Goal: Task Accomplishment & Management: Complete application form

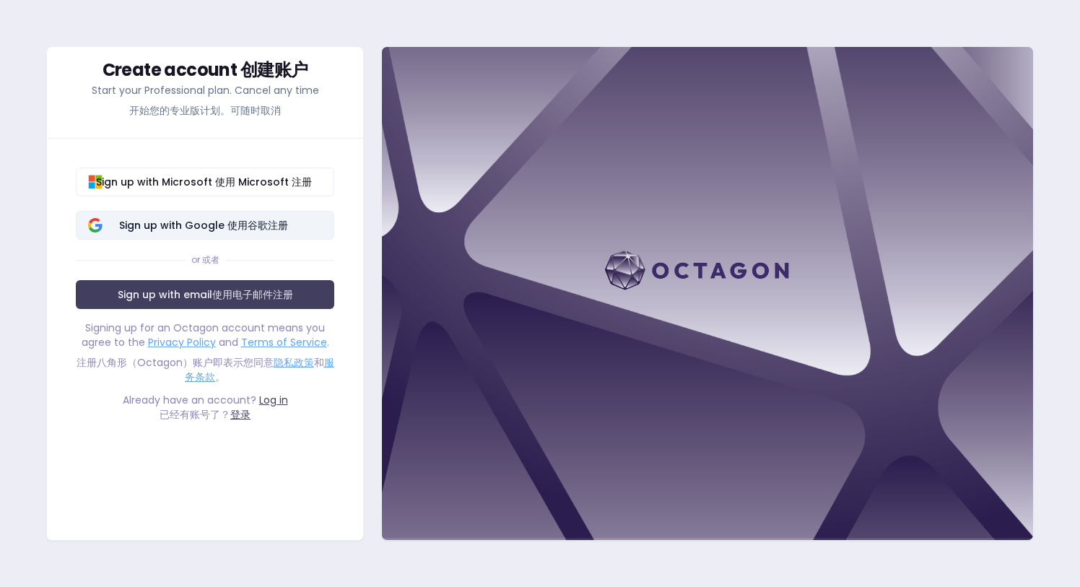
click at [264, 226] on span "使用谷歌注册" at bounding box center [257, 225] width 61 height 14
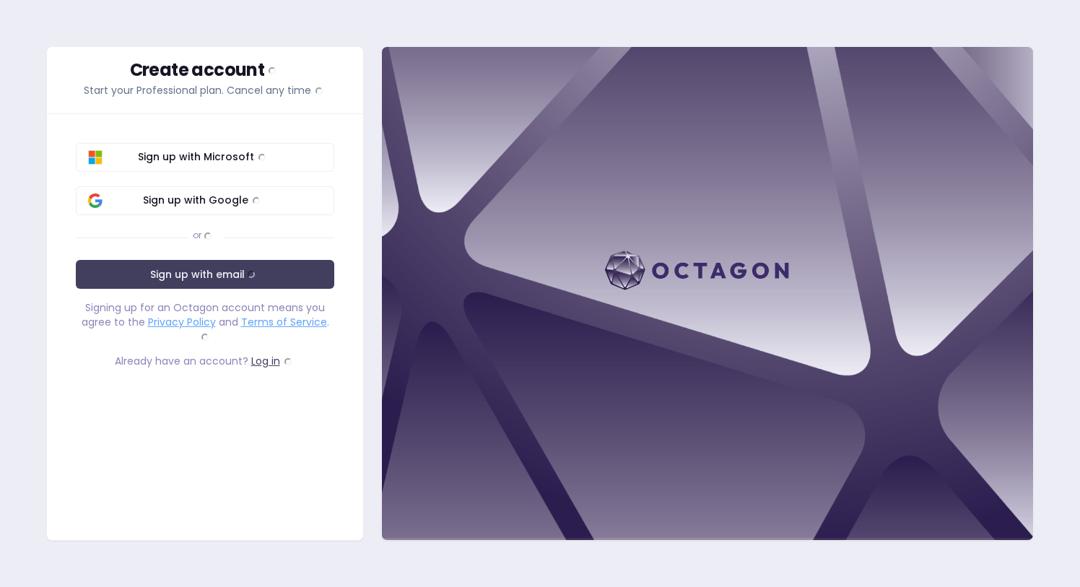
click at [269, 194] on span "Sign up with Google Sign up with Google" at bounding box center [203, 201] width 237 height 16
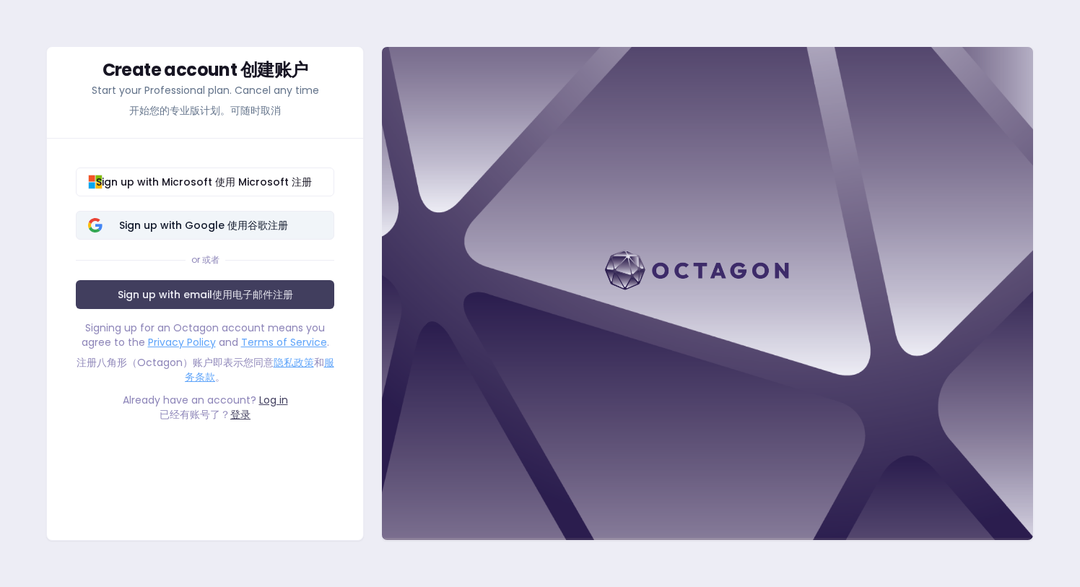
click at [255, 227] on span "使用谷歌注册" at bounding box center [257, 225] width 61 height 14
